Goal: Navigation & Orientation: Find specific page/section

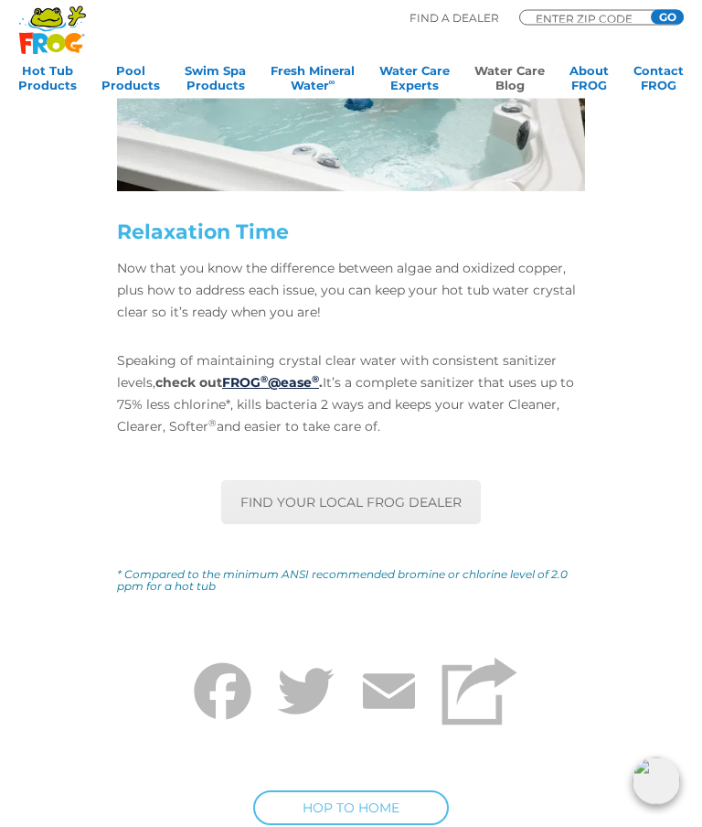
scroll to position [6238, 0]
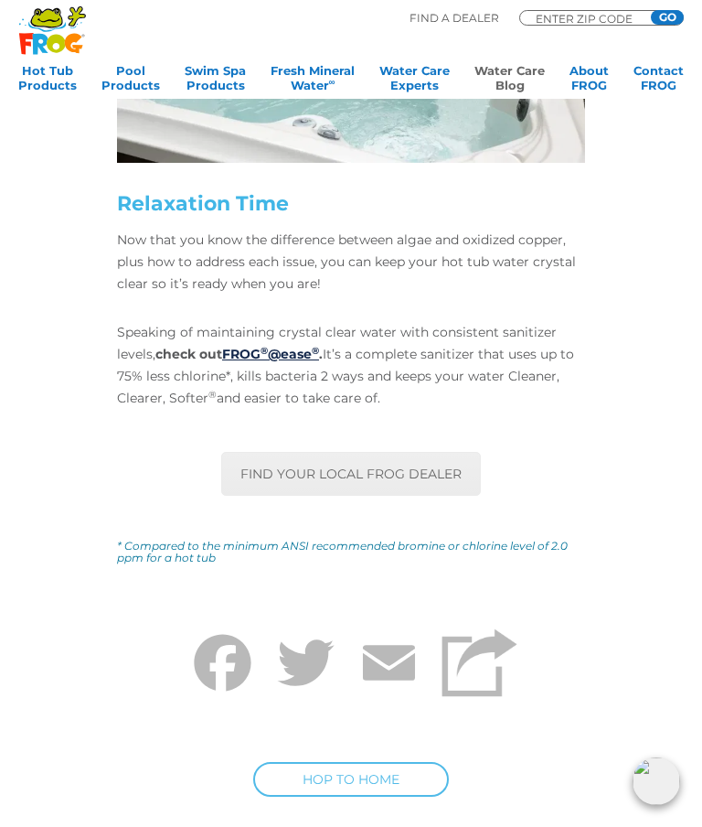
click at [280, 452] on link "FIND YOUR LOCAL FROG DEALER" at bounding box center [351, 474] width 260 height 44
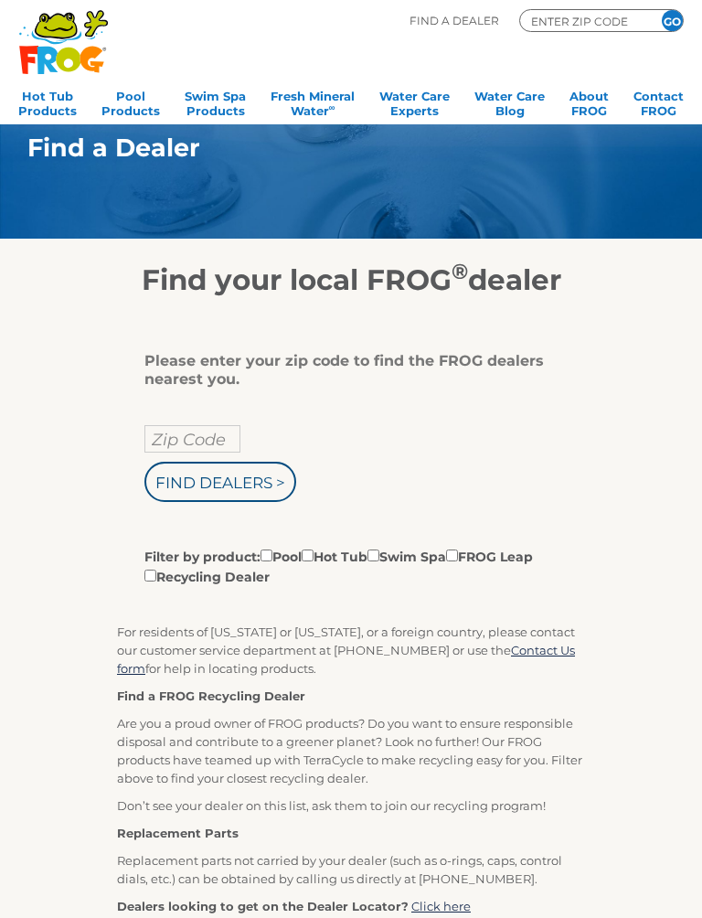
click at [178, 442] on input "Zip Code" at bounding box center [192, 438] width 96 height 27
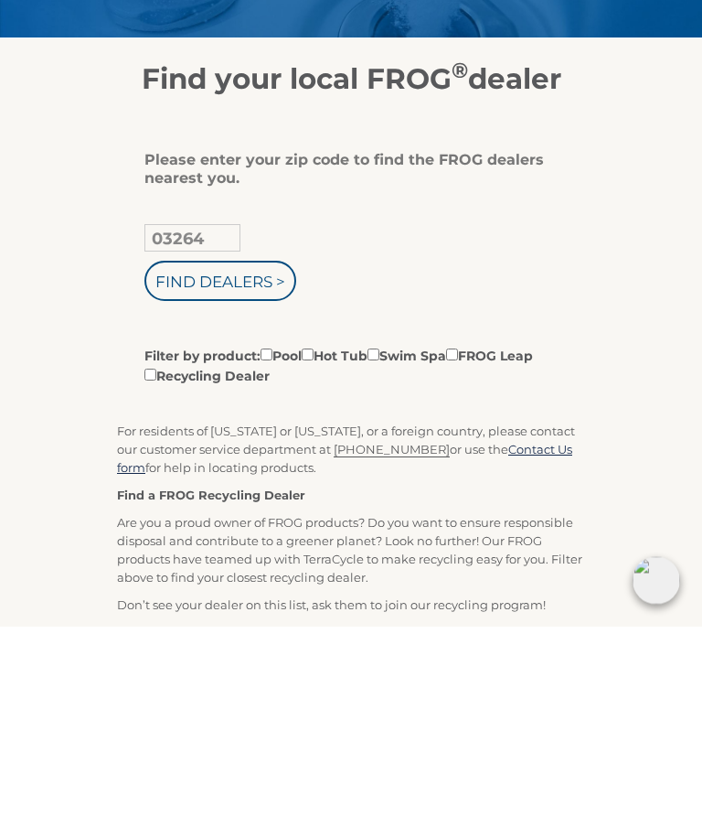
type input "03264"
click at [201, 462] on input "Find Dealers >" at bounding box center [220, 482] width 152 height 40
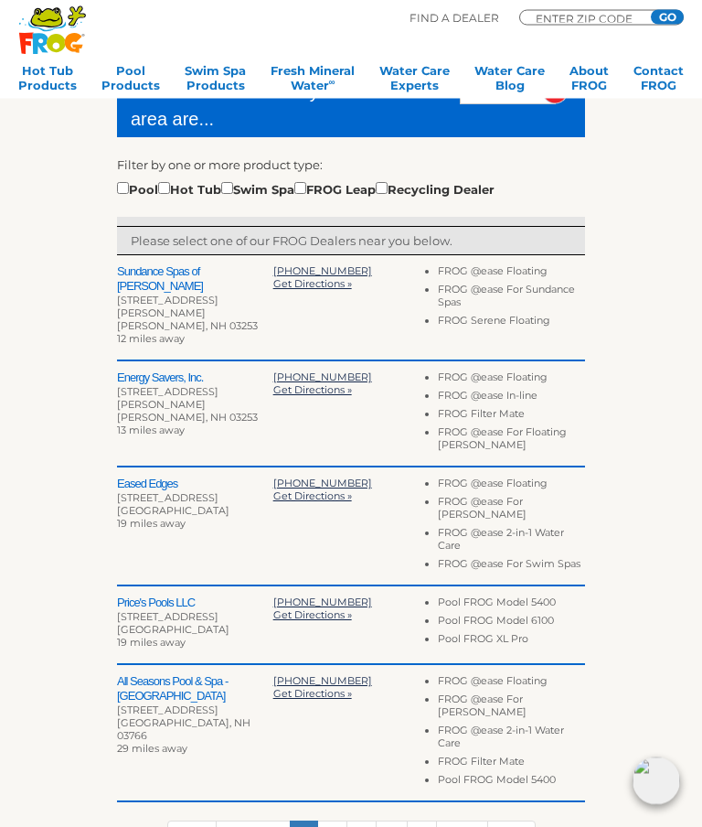
scroll to position [432, 0]
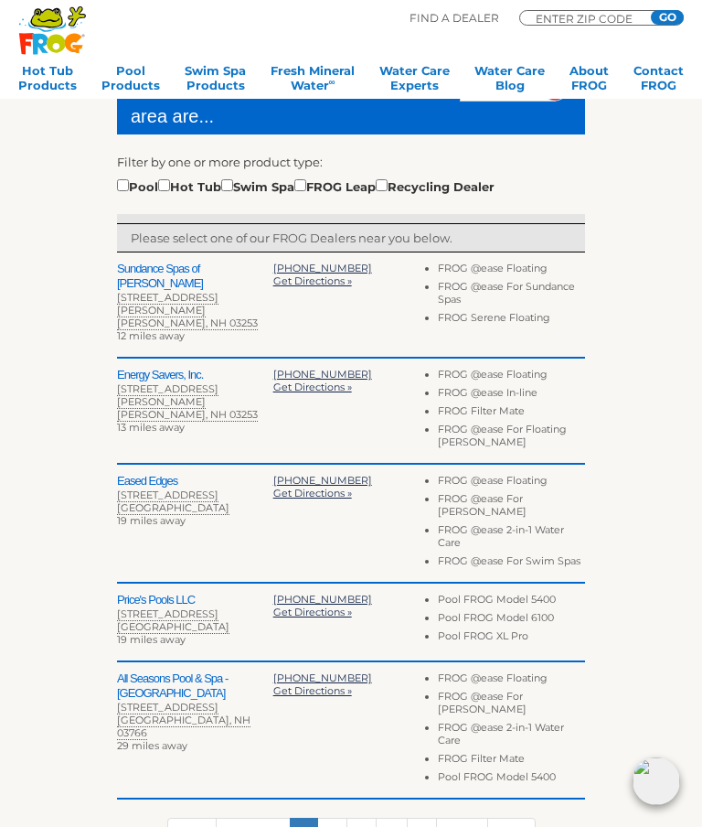
click at [161, 270] on h2 "Sundance Spas of Meredith" at bounding box center [195, 276] width 156 height 29
click at [300, 286] on span "Get Directions »" at bounding box center [312, 280] width 79 height 13
